Goal: Information Seeking & Learning: Understand process/instructions

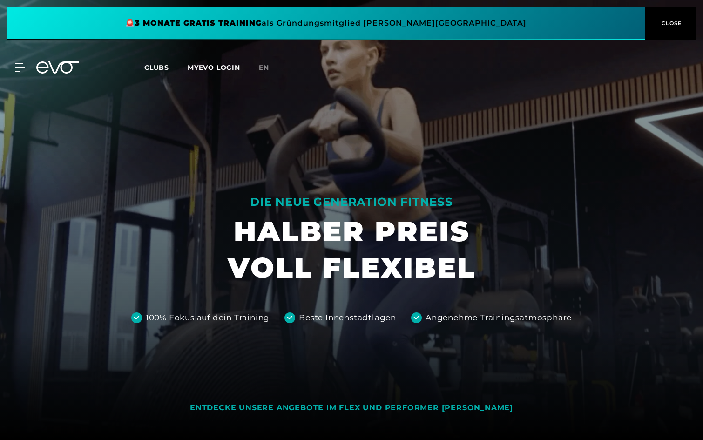
click at [532, 129] on div at bounding box center [351, 220] width 703 height 440
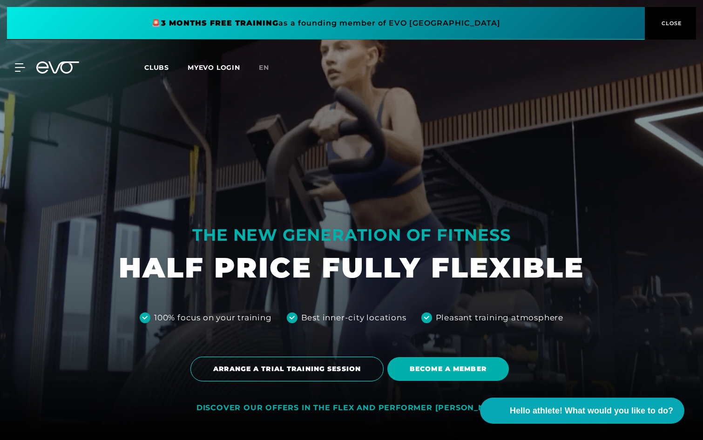
click at [269, 76] on div "MyEVO Login About EVO Memberships Trial training DAY PASS EVO Studios [GEOGRAPH…" at bounding box center [351, 67] width 699 height 27
click at [265, 70] on font "en" at bounding box center [264, 67] width 10 height 8
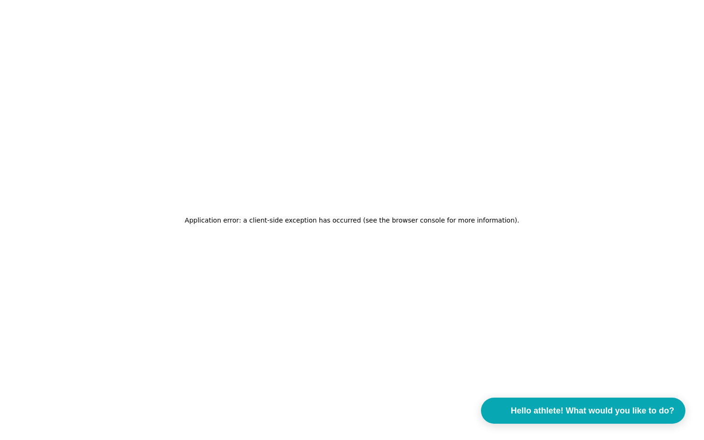
click at [429, 224] on font "Application error: a client-side exception has occurred (see the browser consol…" at bounding box center [351, 220] width 332 height 7
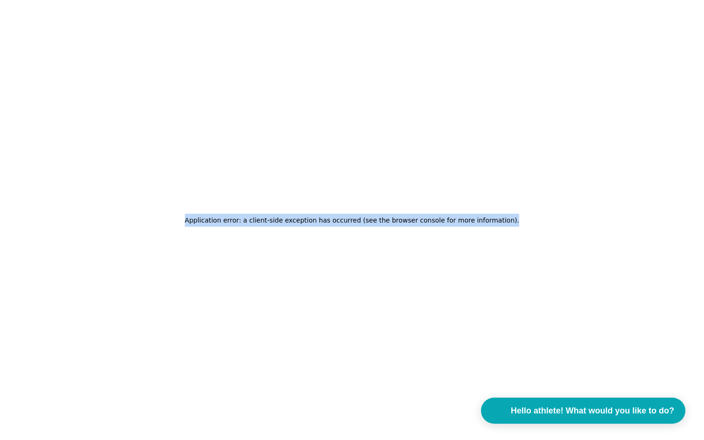
click at [429, 224] on font "Application error: a client-side exception has occurred (see the browser consol…" at bounding box center [351, 220] width 332 height 7
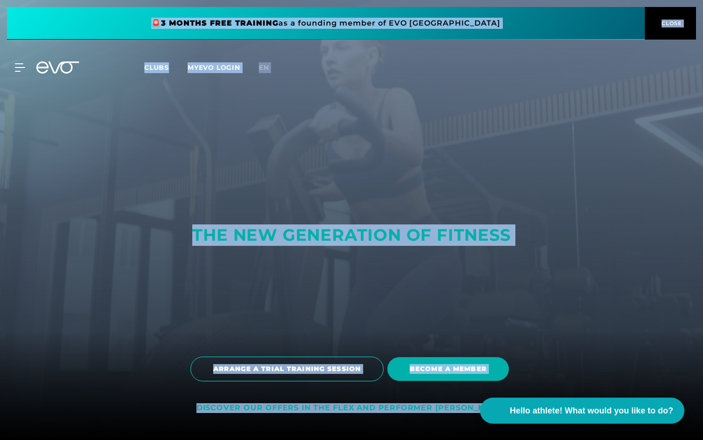
click at [26, 66] on div "MyEVO Login About EVO Memberships Trial training DAY PASS EVO Studios [GEOGRAPH…" at bounding box center [14, 67] width 33 height 8
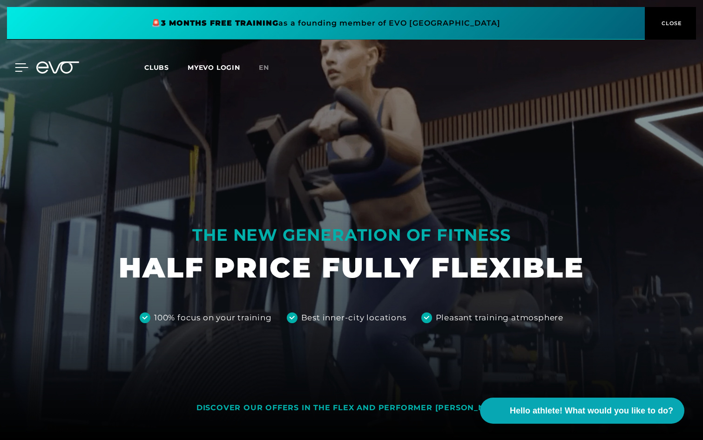
click at [19, 67] on icon at bounding box center [22, 67] width 14 height 8
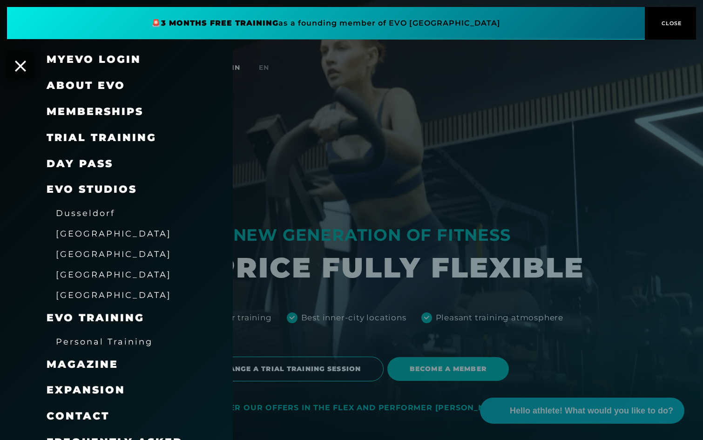
click at [95, 113] on font "Memberships" at bounding box center [95, 111] width 97 height 13
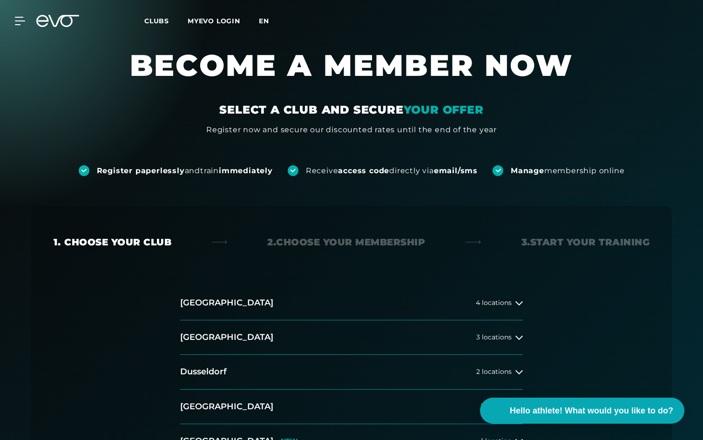
click at [267, 24] on font "en" at bounding box center [264, 21] width 10 height 8
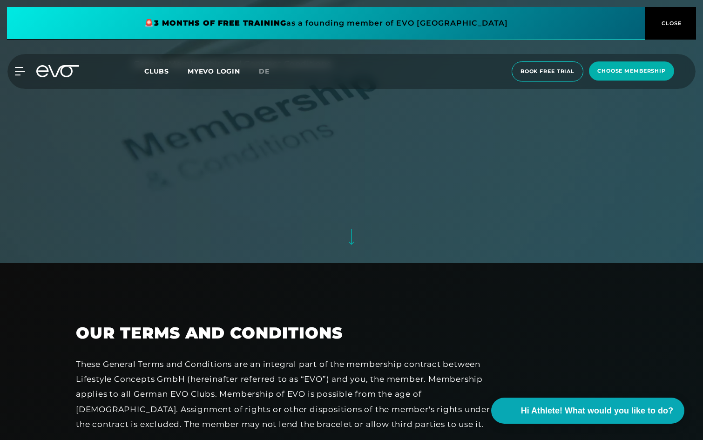
scroll to position [354, 0]
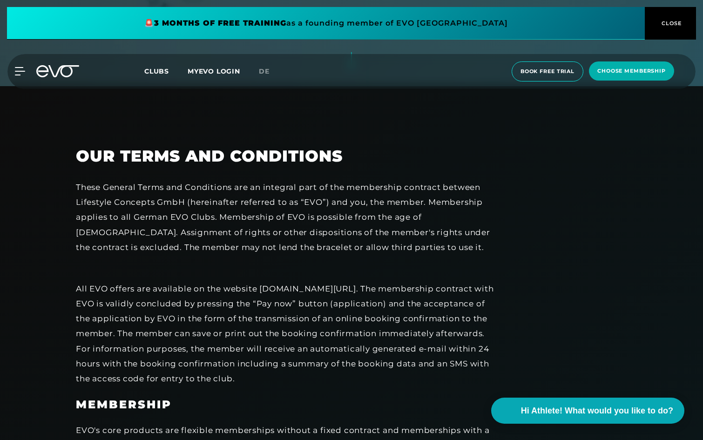
click at [210, 251] on div "These General Terms and Conditions are an integral part of the membership contr…" at bounding box center [285, 217] width 419 height 75
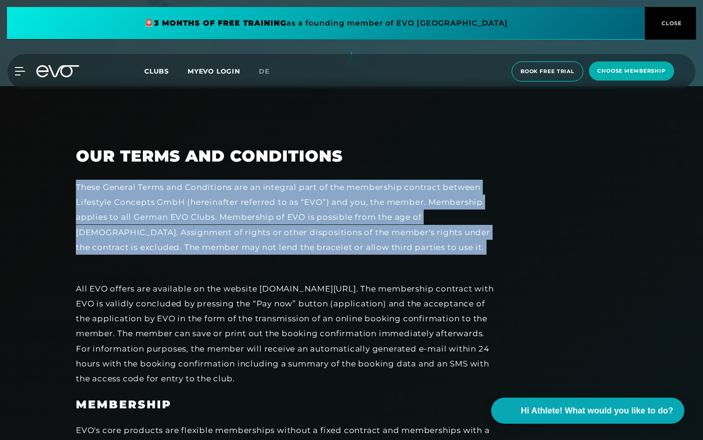
click at [210, 251] on div "These General Terms and Conditions are an integral part of the membership contr…" at bounding box center [285, 217] width 419 height 75
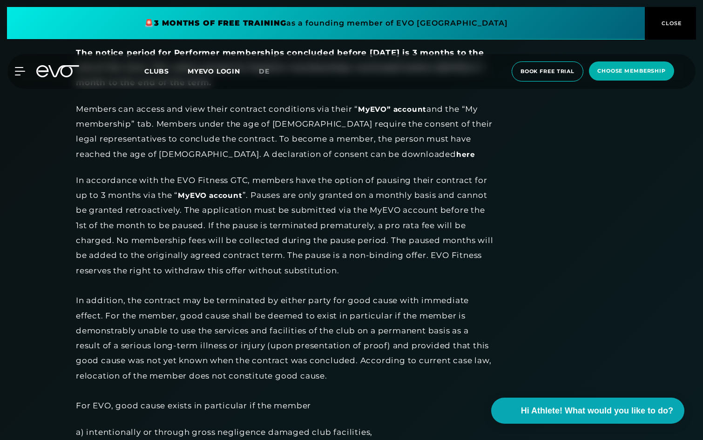
scroll to position [1030, 0]
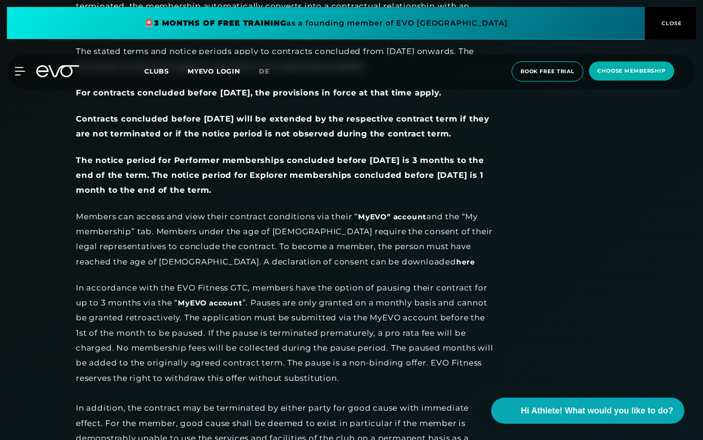
click at [179, 189] on strong "The notice period for Explorer memberships concluded before 01.03.2022 is 1 mon…" at bounding box center [279, 182] width 407 height 24
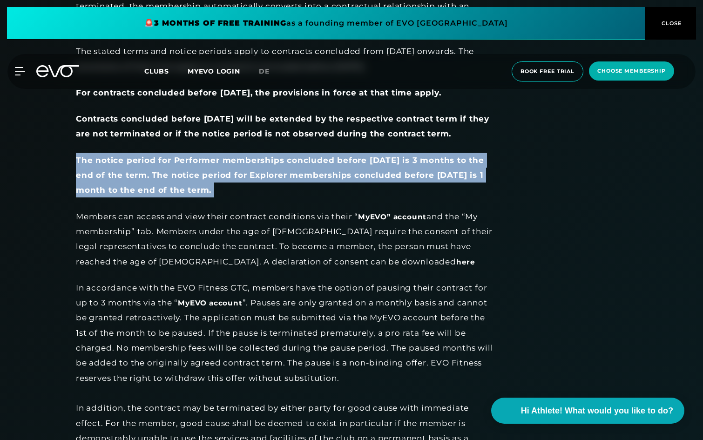
click at [179, 189] on strong "The notice period for Explorer memberships concluded before 01.03.2022 is 1 mon…" at bounding box center [279, 182] width 407 height 24
click at [225, 187] on strong "The notice period for Explorer memberships concluded before 01.03.2022 is 1 mon…" at bounding box center [279, 182] width 407 height 24
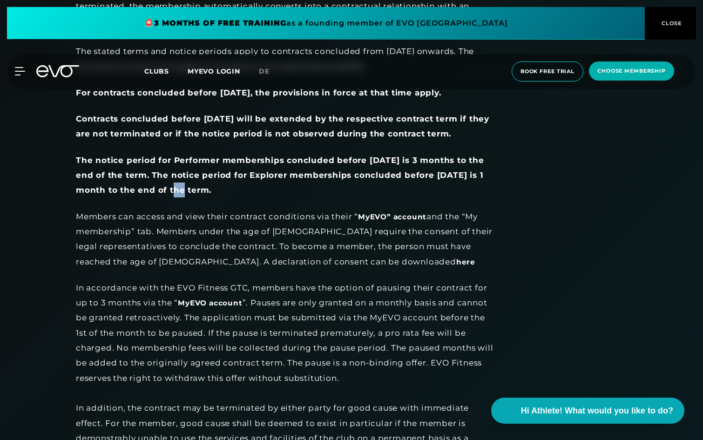
click at [225, 187] on strong "The notice period for Explorer memberships concluded before 01.03.2022 is 1 mon…" at bounding box center [279, 182] width 407 height 24
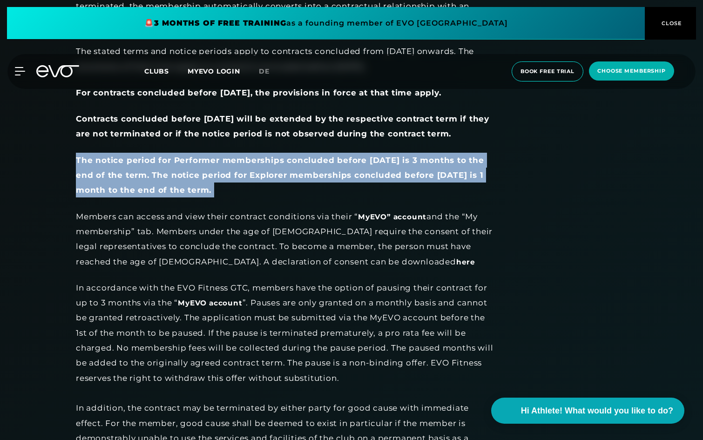
click at [225, 187] on strong "The notice period for Explorer memberships concluded before 01.03.2022 is 1 mon…" at bounding box center [279, 182] width 407 height 24
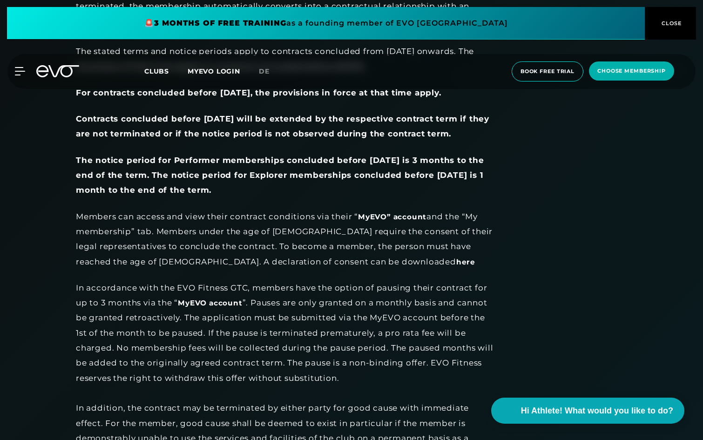
click at [248, 231] on div "Members can access and view their contract conditions via their “ MyEVO” accoun…" at bounding box center [285, 239] width 419 height 60
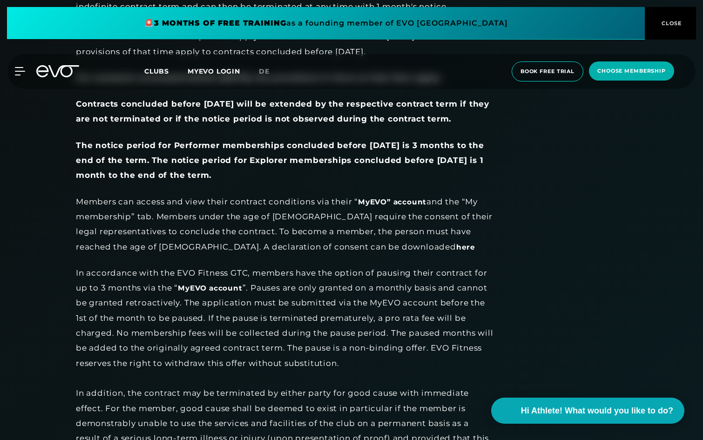
scroll to position [1045, 0]
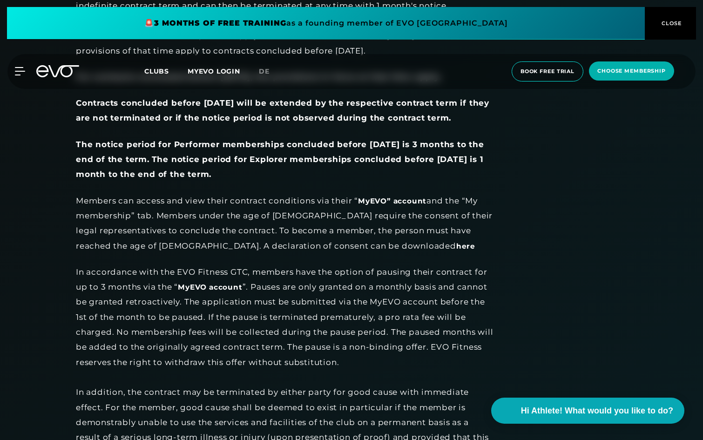
click at [207, 159] on strong "The notice period for Explorer memberships concluded before 01.03.2022 is 1 mon…" at bounding box center [279, 167] width 407 height 24
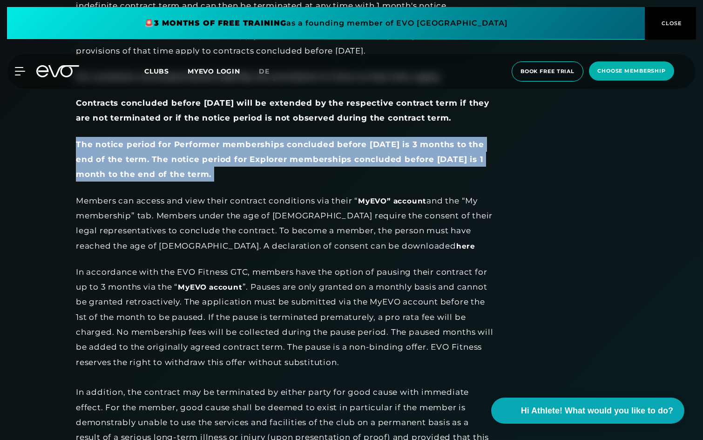
click at [207, 159] on strong "The notice period for Explorer memberships concluded before 01.03.2022 is 1 mon…" at bounding box center [279, 167] width 407 height 24
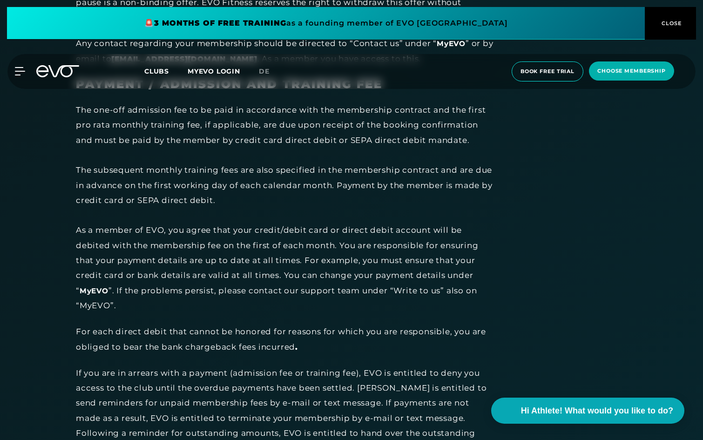
scroll to position [2639, 0]
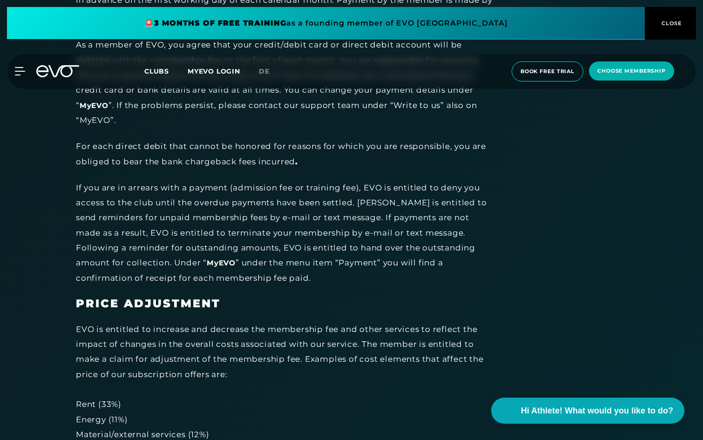
click at [276, 225] on div "If you are in arrears with a payment (admission fee or training fee), EVO is en…" at bounding box center [285, 232] width 419 height 105
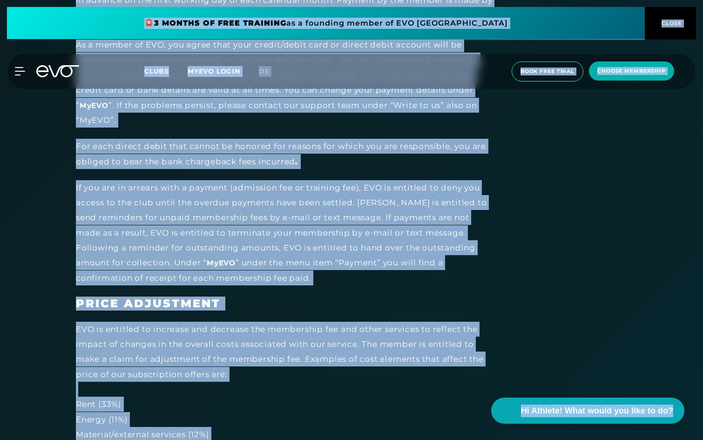
copy body "🚨 3 MONTHS OF FREE TRAINING as a founding member of EVO Maxvorstadt CLOSE MyEVO…"
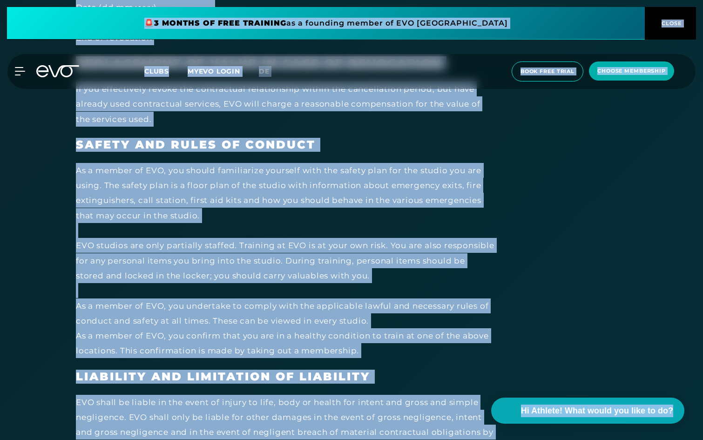
scroll to position [3835, 0]
